Goal: Task Accomplishment & Management: Manage account settings

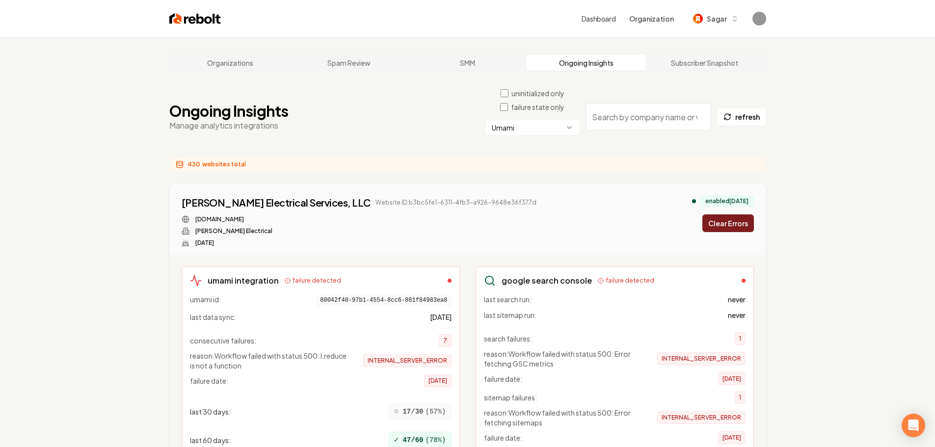
click at [732, 219] on button "Clear Errors" at bounding box center [728, 223] width 52 height 18
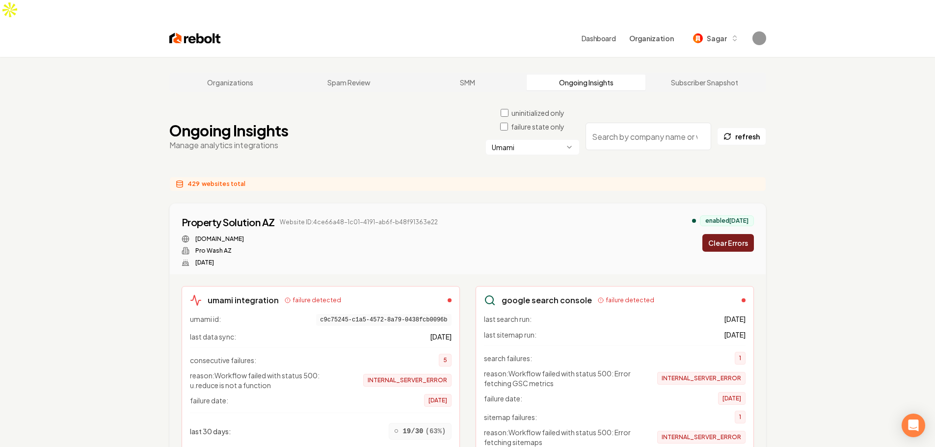
click at [726, 234] on button "Clear Errors" at bounding box center [728, 243] width 52 height 18
click at [746, 234] on button "Clear Errors" at bounding box center [728, 243] width 52 height 18
click at [737, 234] on button "Clear Errors" at bounding box center [728, 243] width 52 height 18
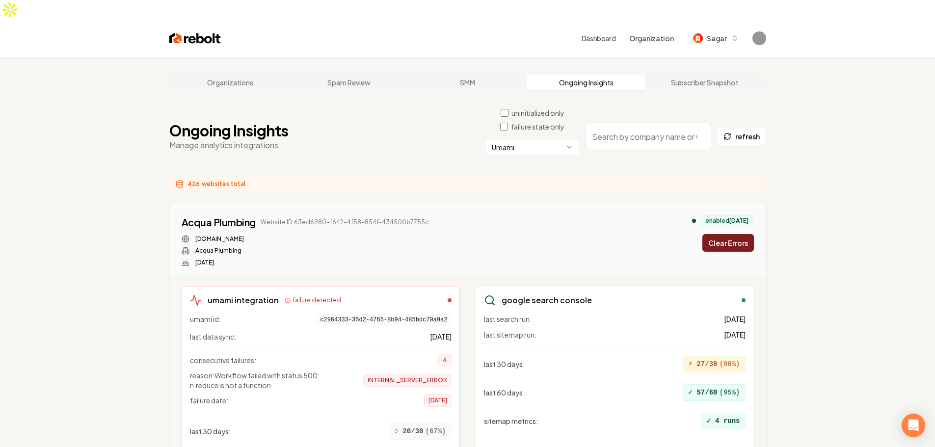
click at [737, 234] on button "Clear Errors" at bounding box center [728, 243] width 52 height 18
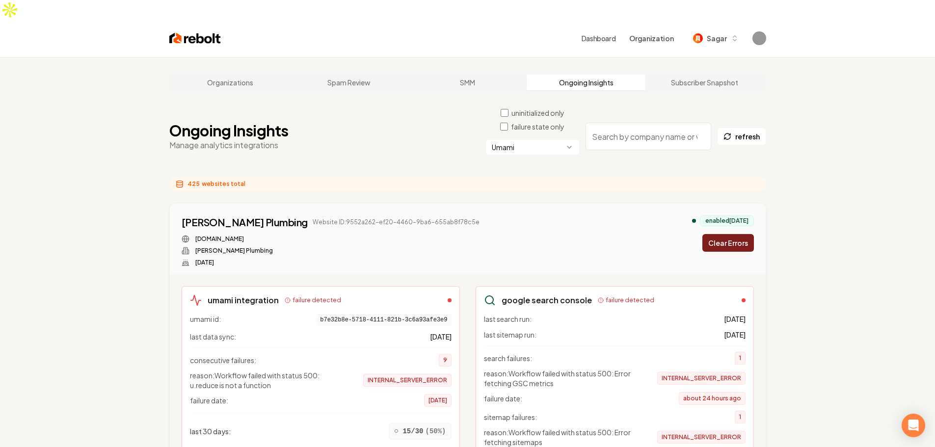
click at [735, 234] on button "Clear Errors" at bounding box center [728, 243] width 52 height 18
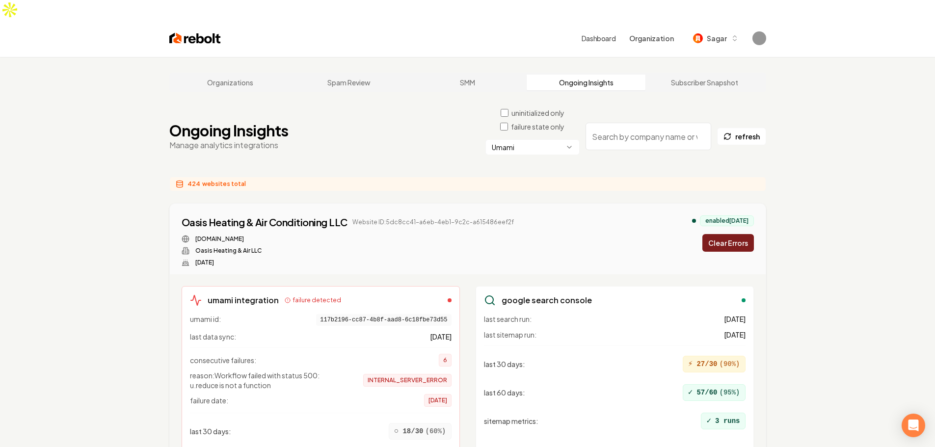
click at [736, 234] on button "Clear Errors" at bounding box center [728, 243] width 52 height 18
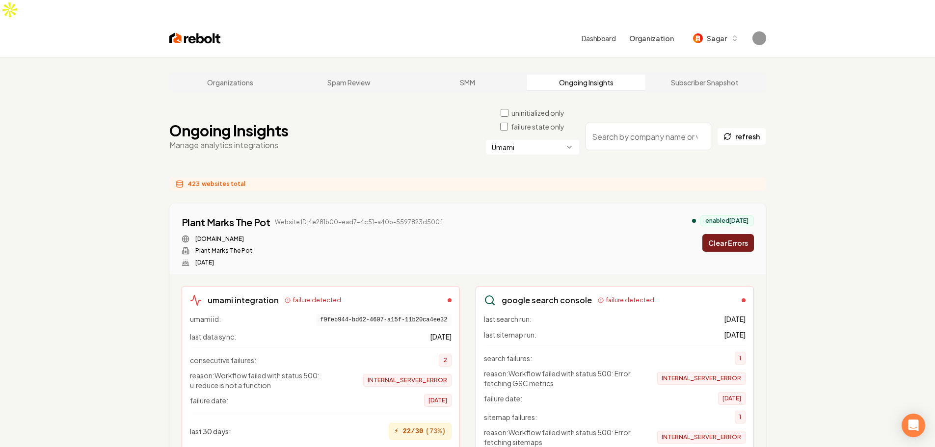
click at [733, 234] on button "Clear Errors" at bounding box center [728, 243] width 52 height 18
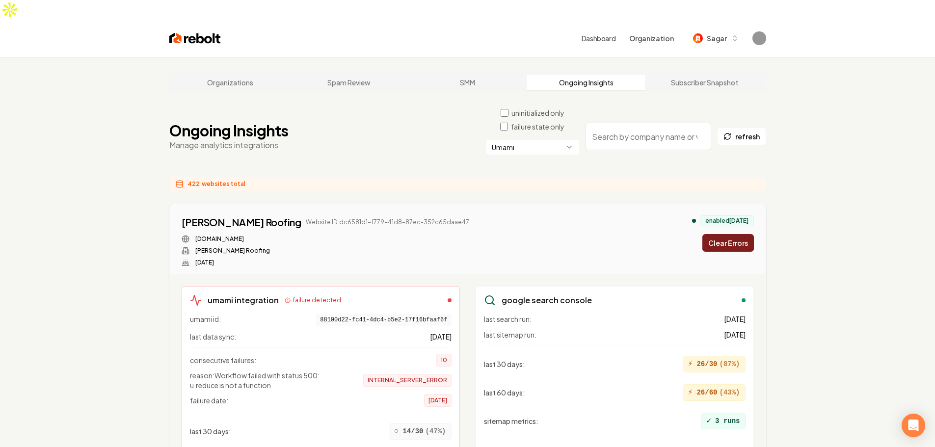
click at [733, 234] on button "Clear Errors" at bounding box center [728, 243] width 52 height 18
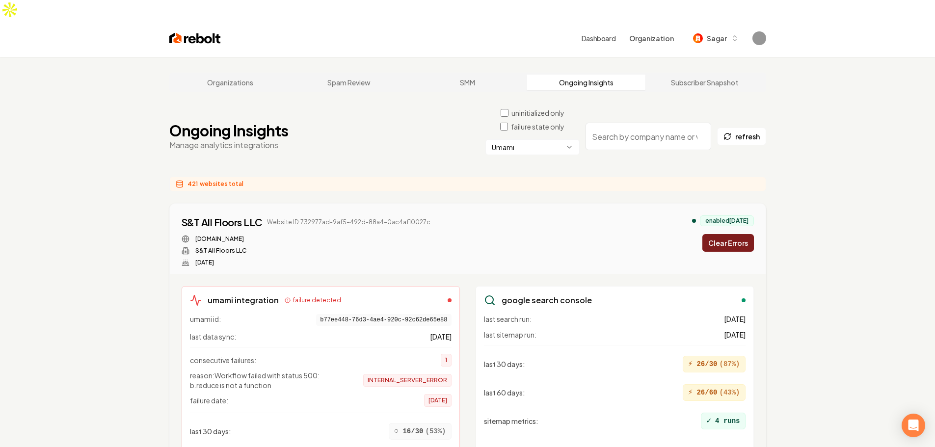
click at [733, 234] on button "Clear Errors" at bounding box center [728, 243] width 52 height 18
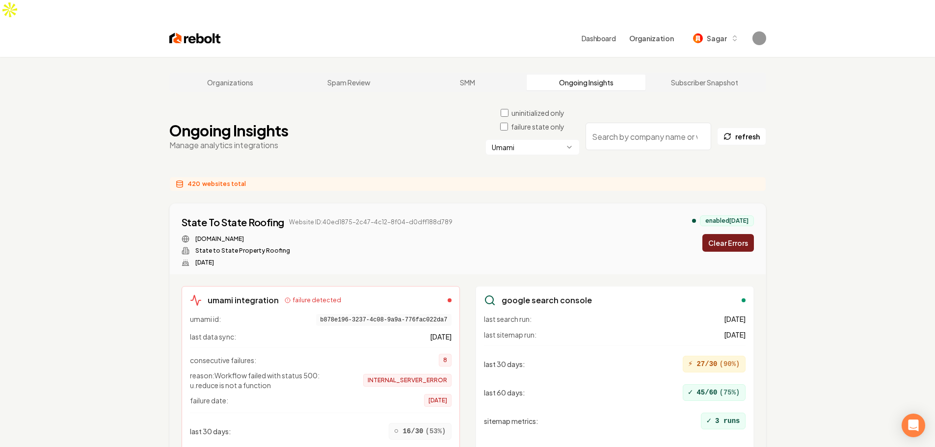
click at [733, 234] on button "Clear Errors" at bounding box center [728, 243] width 52 height 18
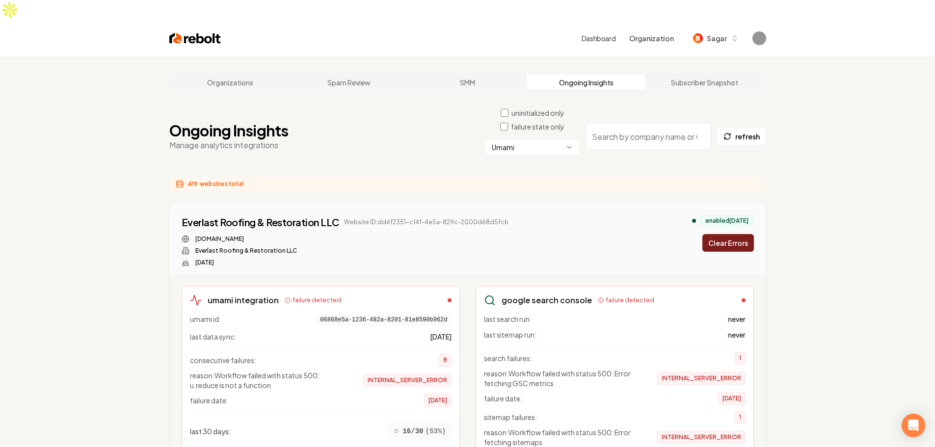
click at [733, 234] on button "Clear Errors" at bounding box center [728, 243] width 52 height 18
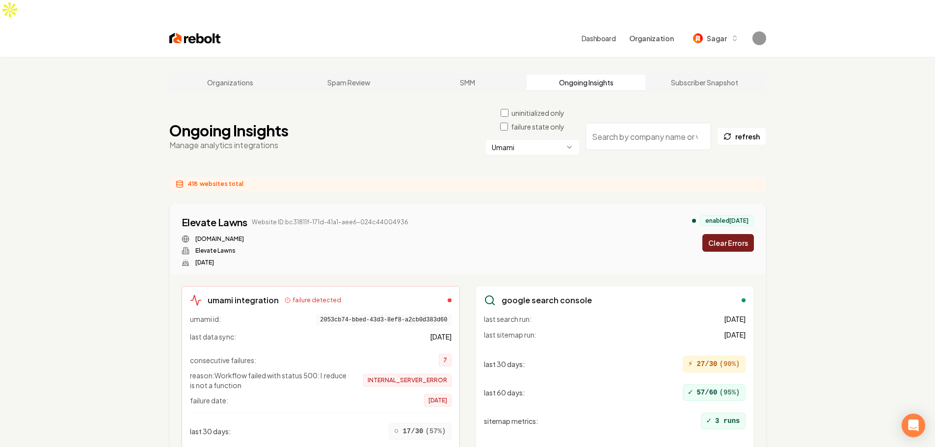
click at [733, 234] on button "Clear Errors" at bounding box center [728, 243] width 52 height 18
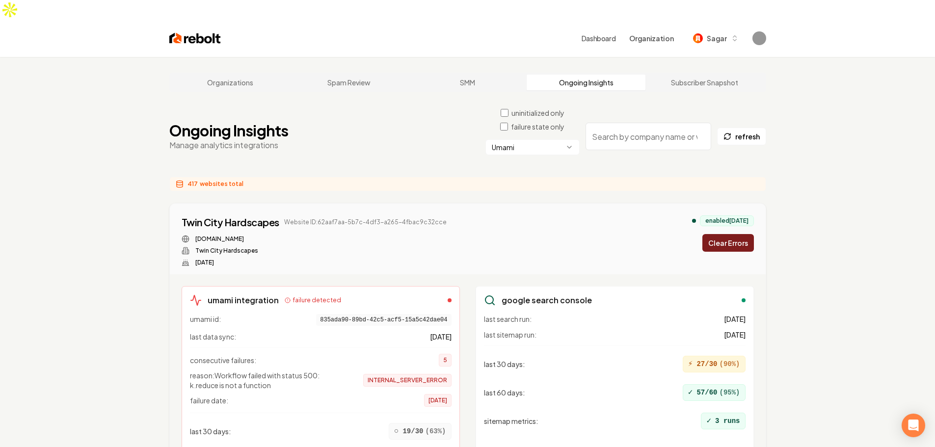
click at [733, 234] on button "Clear Errors" at bounding box center [728, 243] width 52 height 18
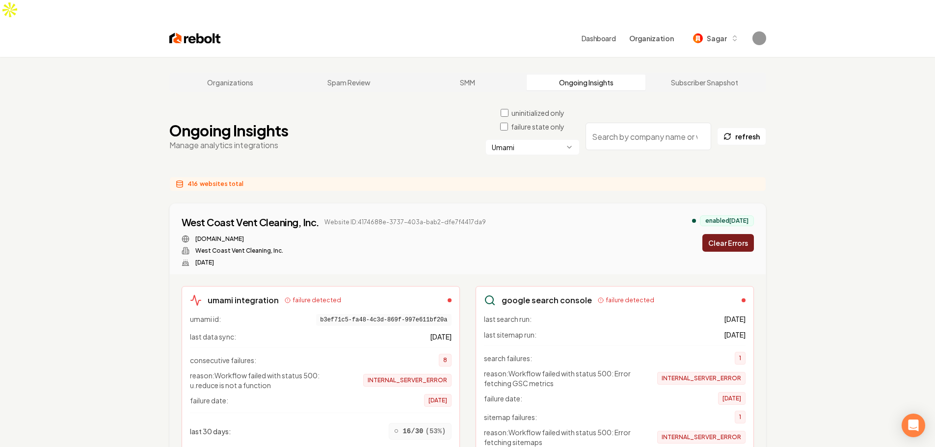
click at [733, 234] on button "Clear Errors" at bounding box center [728, 243] width 52 height 18
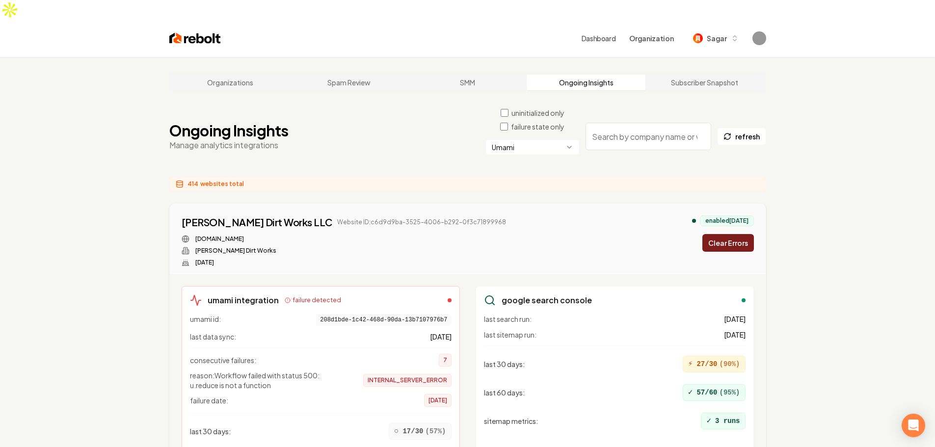
click at [733, 234] on button "Clear Errors" at bounding box center [728, 243] width 52 height 18
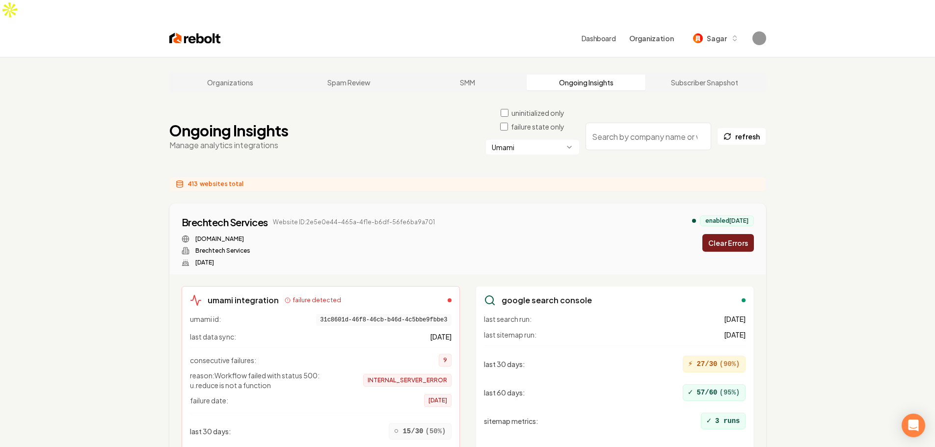
click at [733, 234] on button "Clear Errors" at bounding box center [728, 243] width 52 height 18
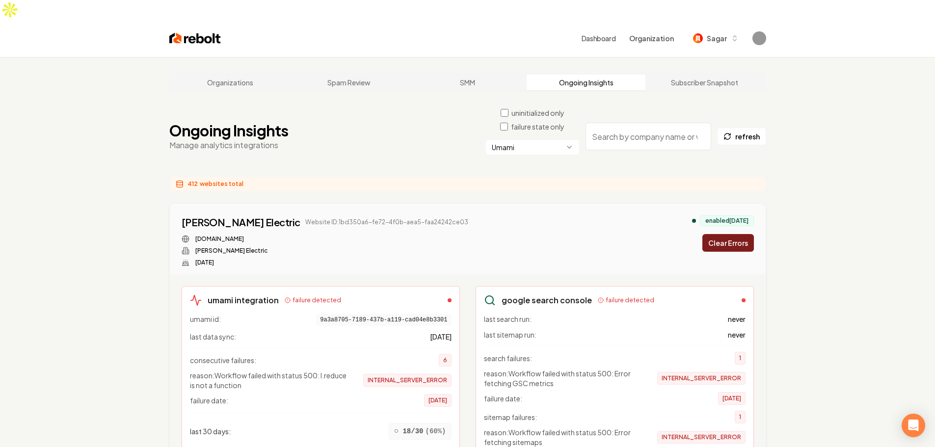
click at [733, 234] on button "Clear Errors" at bounding box center [728, 243] width 52 height 18
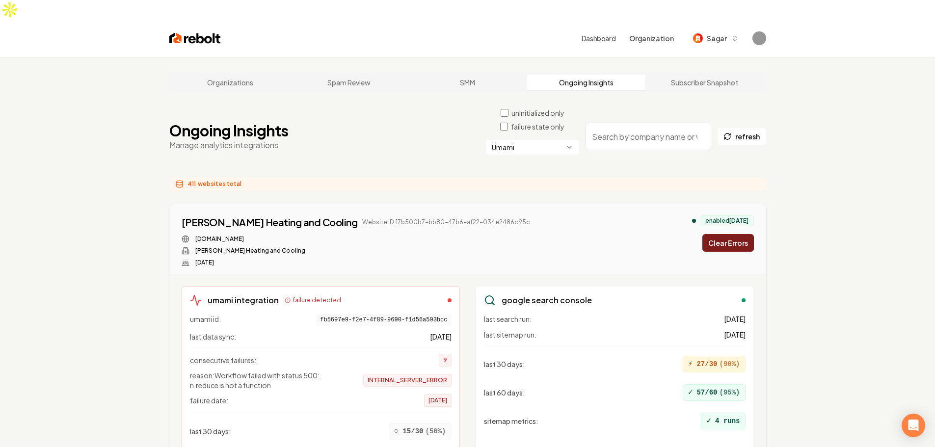
click at [733, 234] on button "Clear Errors" at bounding box center [728, 243] width 52 height 18
